Goal: Find specific page/section: Find specific page/section

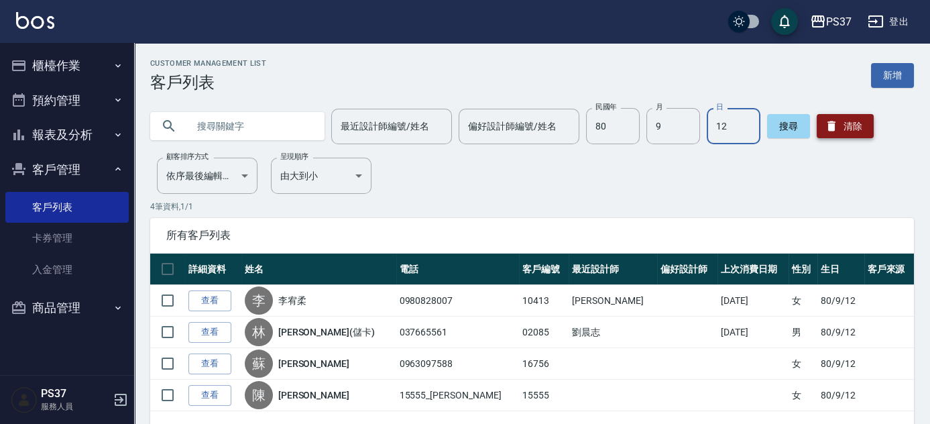
click at [835, 123] on icon "button" at bounding box center [831, 125] width 13 height 13
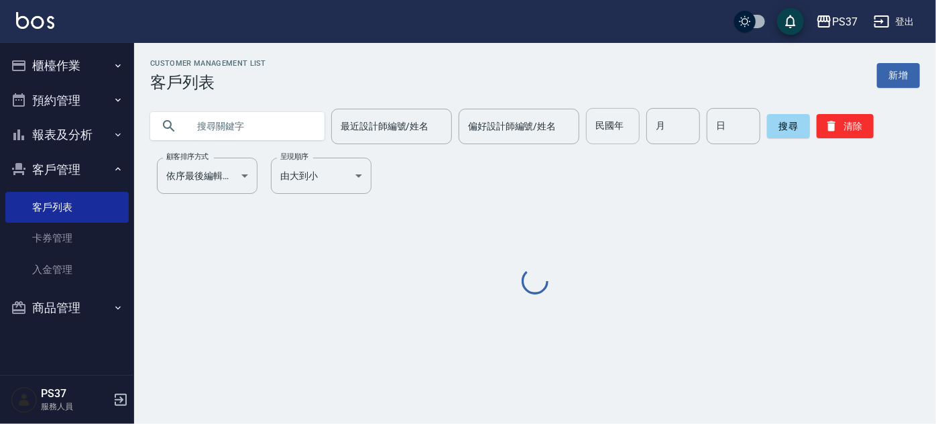
click at [586, 131] on input "民國年" at bounding box center [613, 126] width 54 height 36
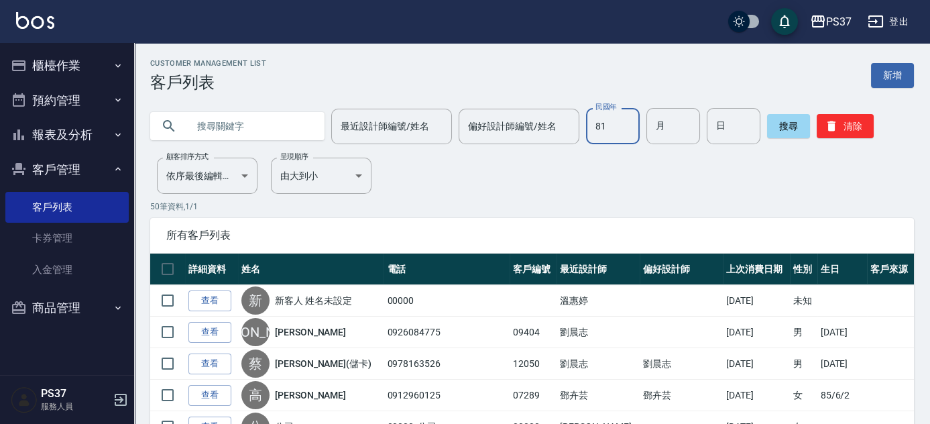
type input "81"
type input "0"
type input "12"
type input "25"
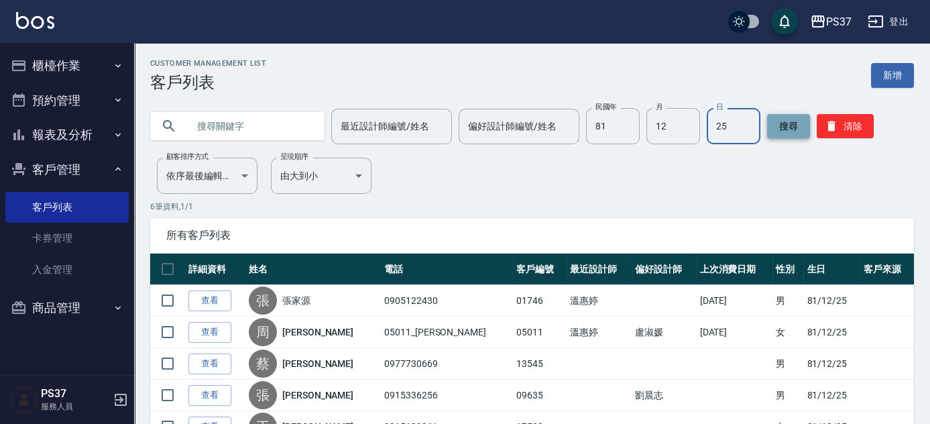
click at [781, 129] on button "搜尋" at bounding box center [788, 126] width 43 height 24
click at [865, 130] on button "清除" at bounding box center [845, 126] width 57 height 24
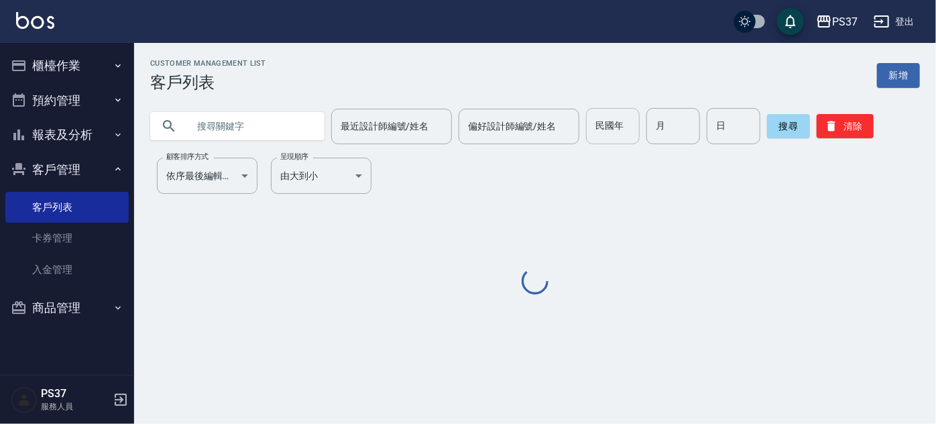
click at [623, 134] on input "民國年" at bounding box center [613, 126] width 54 height 36
